Goal: Task Accomplishment & Management: Complete application form

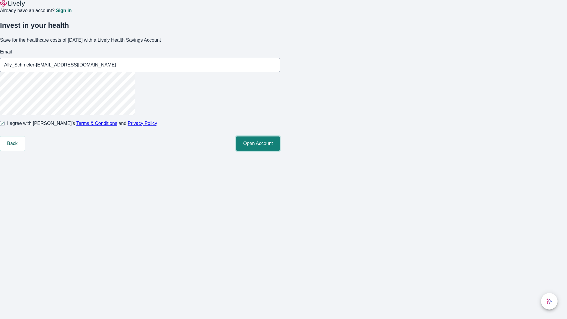
click at [280, 151] on button "Open Account" at bounding box center [258, 143] width 44 height 14
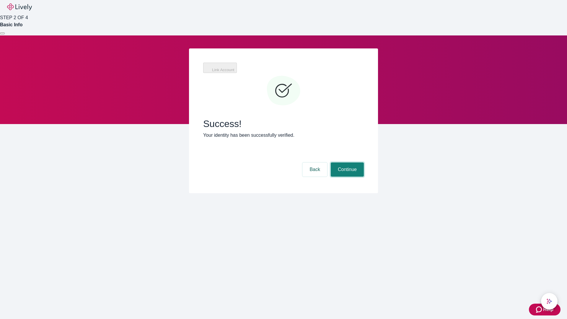
click at [347, 162] on button "Continue" at bounding box center [347, 169] width 33 height 14
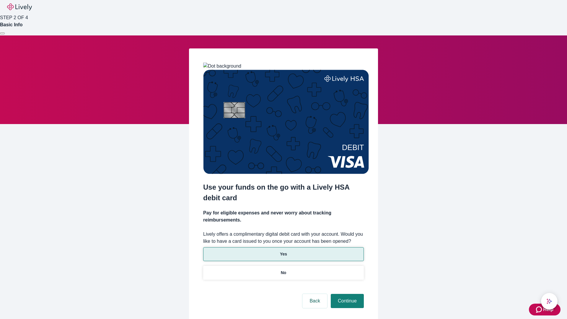
click at [283, 251] on p "Yes" at bounding box center [283, 254] width 7 height 6
click at [347, 294] on button "Continue" at bounding box center [347, 301] width 33 height 14
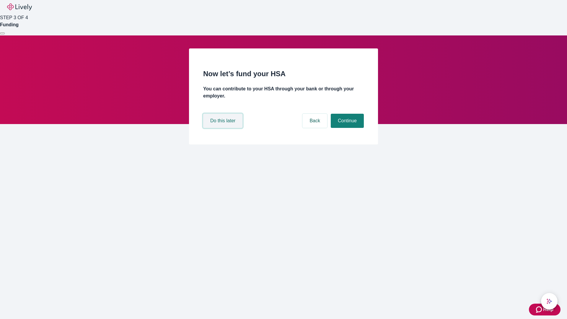
click at [224, 128] on button "Do this later" at bounding box center [222, 121] width 39 height 14
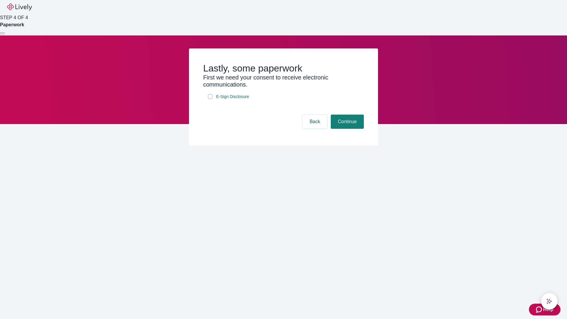
click at [210, 99] on input "E-Sign Disclosure" at bounding box center [210, 96] width 5 height 5
checkbox input "true"
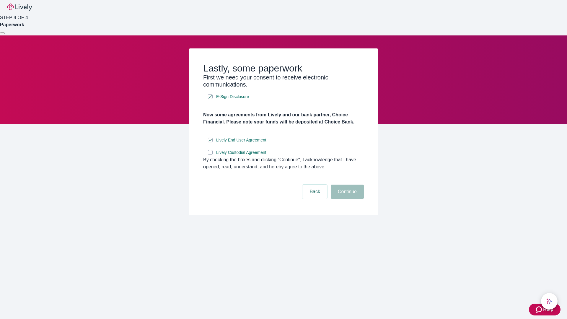
click at [210, 155] on input "Lively Custodial Agreement" at bounding box center [210, 152] width 5 height 5
checkbox input "true"
click at [347, 199] on button "Continue" at bounding box center [347, 192] width 33 height 14
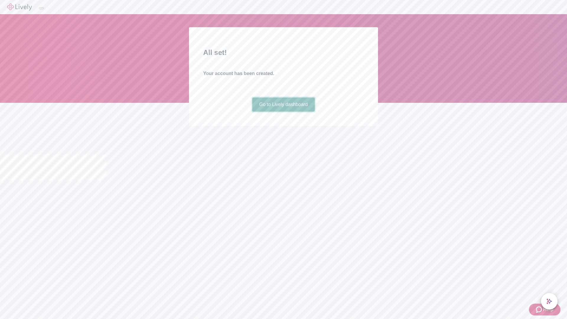
click at [283, 112] on link "Go to Lively dashboard" at bounding box center [283, 104] width 63 height 14
